Goal: Book appointment/travel/reservation

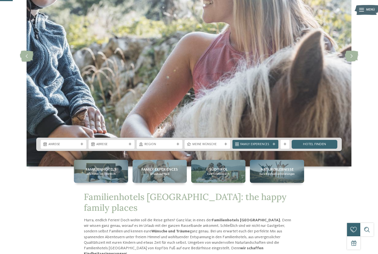
scroll to position [77, 0]
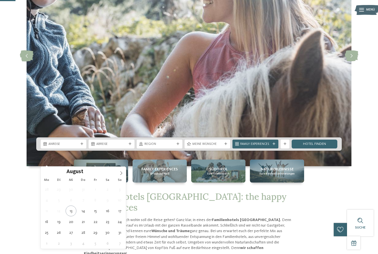
type div "20.08.2025"
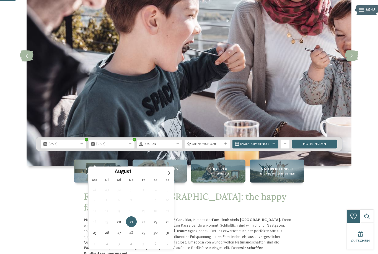
type div "24.08.2025"
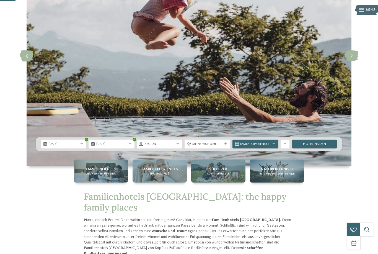
click at [178, 148] on div "Region" at bounding box center [160, 143] width 46 height 9
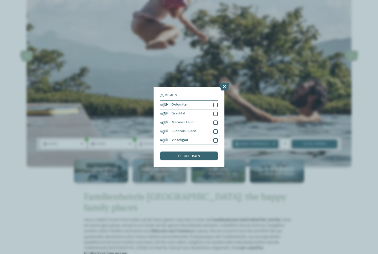
click at [217, 138] on div at bounding box center [215, 140] width 4 height 4
click at [217, 129] on div at bounding box center [215, 131] width 4 height 4
click at [217, 120] on div at bounding box center [215, 122] width 4 height 4
click at [217, 111] on div at bounding box center [215, 113] width 4 height 4
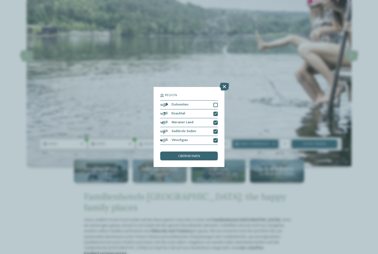
click at [217, 103] on div at bounding box center [215, 105] width 4 height 4
click at [193, 154] on span "übernehmen" at bounding box center [189, 156] width 22 height 4
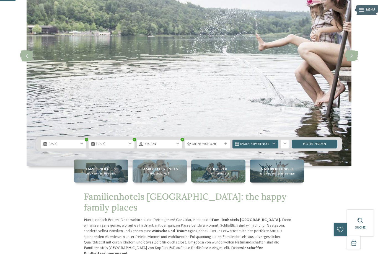
click at [225, 148] on div "Meine Wünsche" at bounding box center [208, 143] width 46 height 9
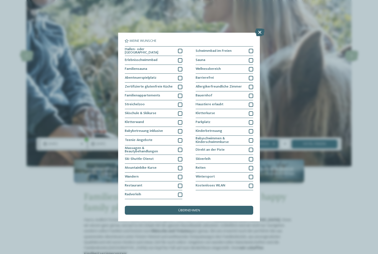
click at [253, 120] on div at bounding box center [251, 122] width 4 height 4
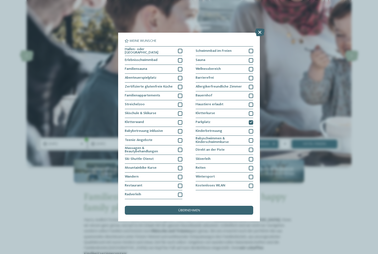
scroll to position [9, 0]
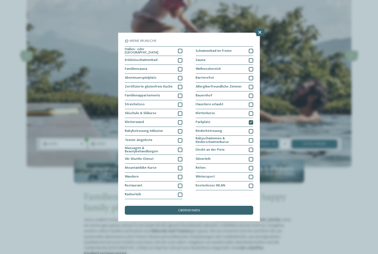
click at [181, 175] on div at bounding box center [180, 177] width 4 height 4
click at [180, 183] on div at bounding box center [180, 185] width 4 height 4
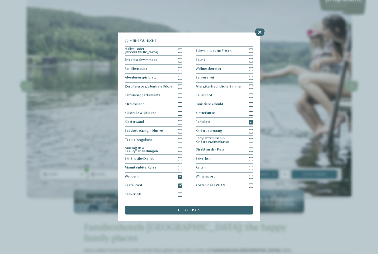
scroll to position [46, 0]
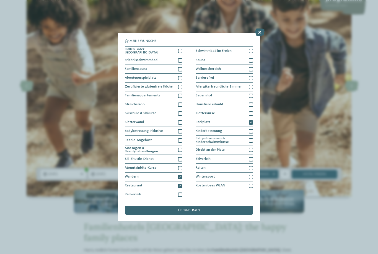
click at [188, 209] on span "übernehmen" at bounding box center [189, 211] width 22 height 4
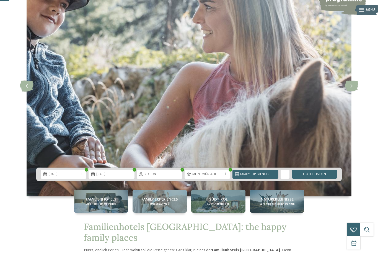
click at [253, 176] on span "Family Experiences" at bounding box center [255, 174] width 30 height 4
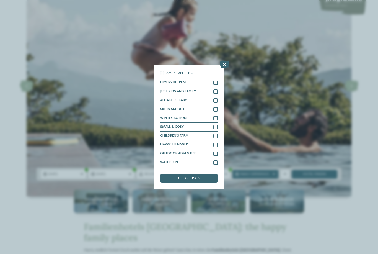
click at [229, 38] on div "Family Experiences LUXURY RETREAT JUST KIDS AND FAMILY" at bounding box center [189, 127] width 378 height 254
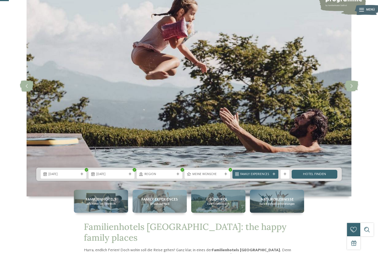
click at [223, 39] on img at bounding box center [189, 86] width 325 height 220
click at [318, 178] on link "Hotel finden" at bounding box center [315, 174] width 46 height 9
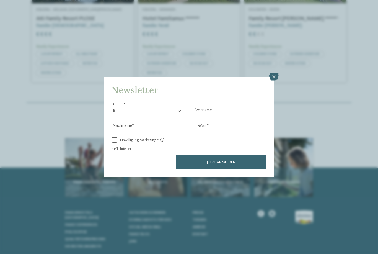
scroll to position [638, 0]
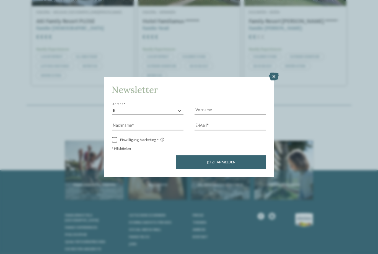
click at [273, 73] on icon at bounding box center [273, 77] width 9 height 8
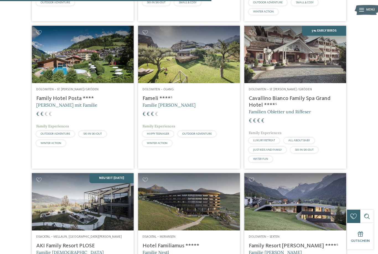
scroll to position [413, 0]
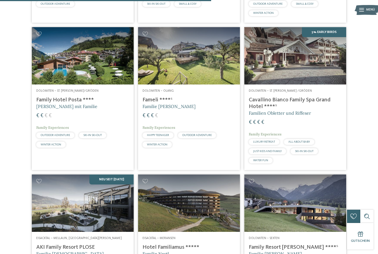
click at [310, 73] on img at bounding box center [295, 55] width 102 height 57
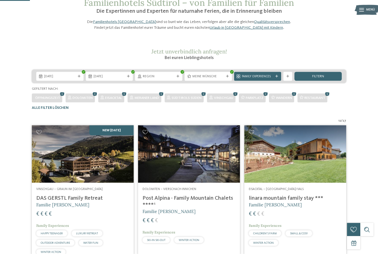
scroll to position [63, 0]
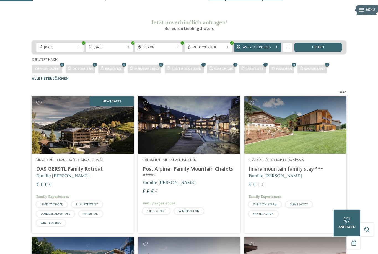
click at [218, 147] on img at bounding box center [189, 124] width 102 height 57
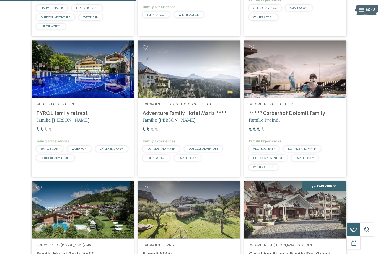
scroll to position [259, 0]
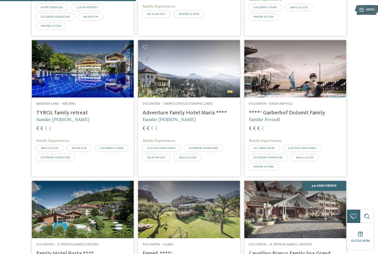
click at [184, 87] on img at bounding box center [189, 68] width 102 height 57
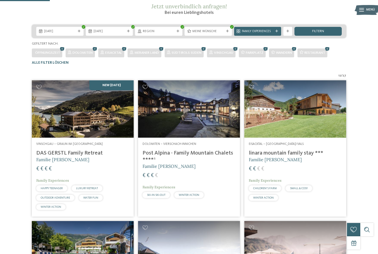
scroll to position [97, 0]
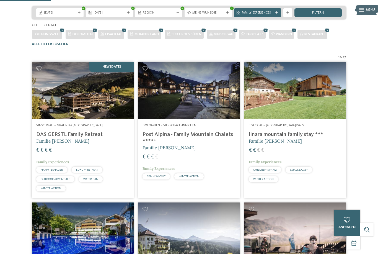
click at [319, 102] on img at bounding box center [295, 90] width 102 height 57
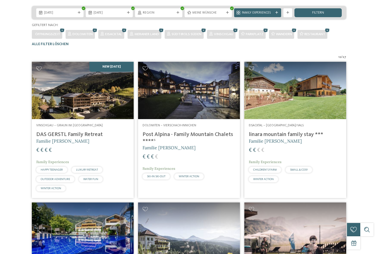
scroll to position [0, 0]
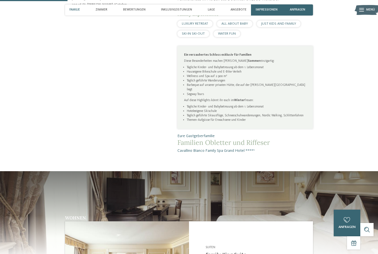
scroll to position [275, 0]
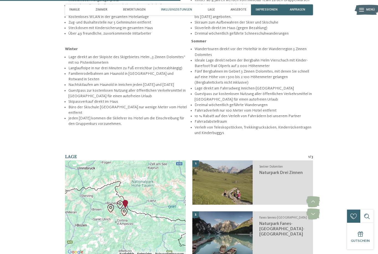
scroll to position [721, 0]
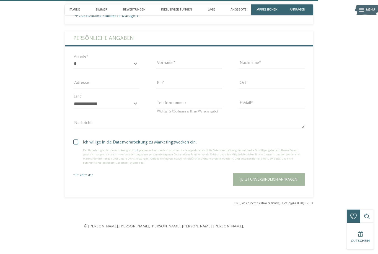
scroll to position [1243, 0]
